Goal: Check status: Check status

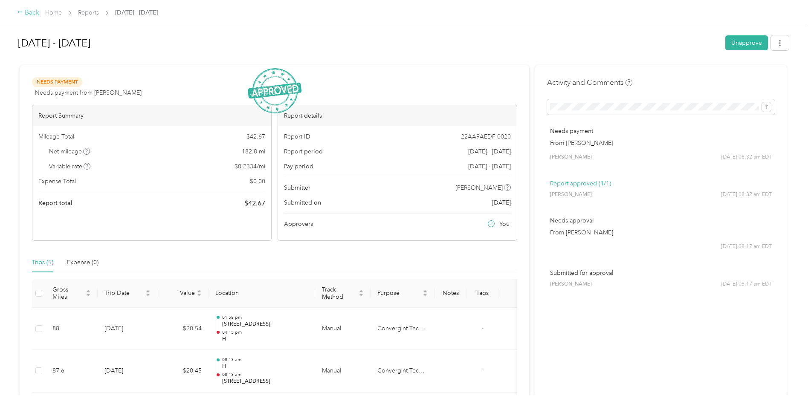
click at [17, 12] on div "Back Home Reports [DATE] - [DATE]" at bounding box center [405, 12] width 811 height 24
click at [22, 11] on icon at bounding box center [20, 12] width 6 height 6
